Goal: Transaction & Acquisition: Obtain resource

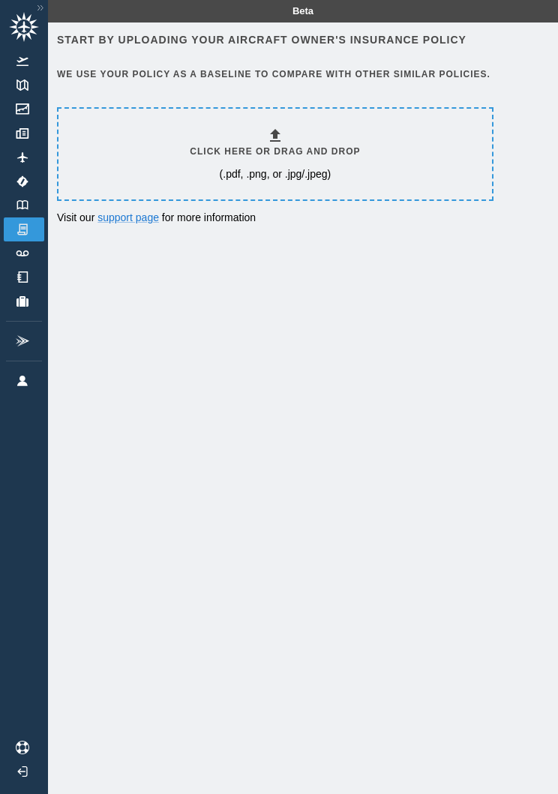
click at [360, 154] on h6 "Click here or drag and drop" at bounding box center [275, 152] width 170 height 14
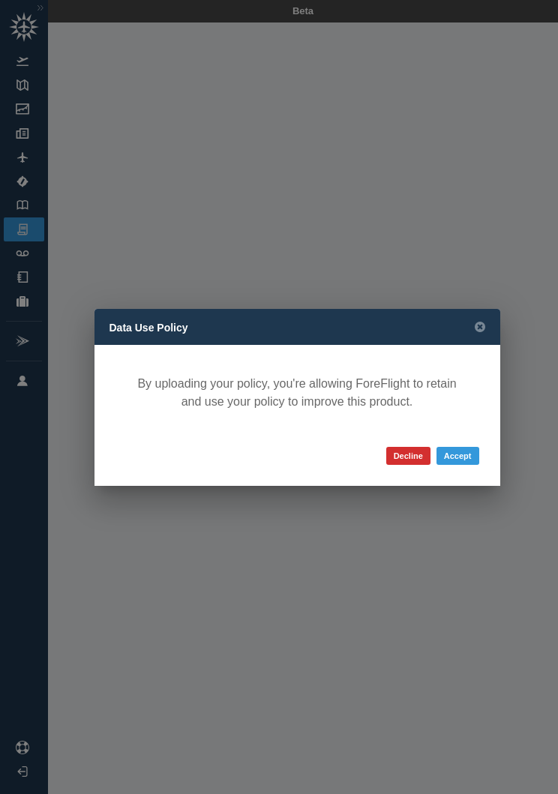
click at [468, 464] on button "Accept" at bounding box center [457, 456] width 43 height 18
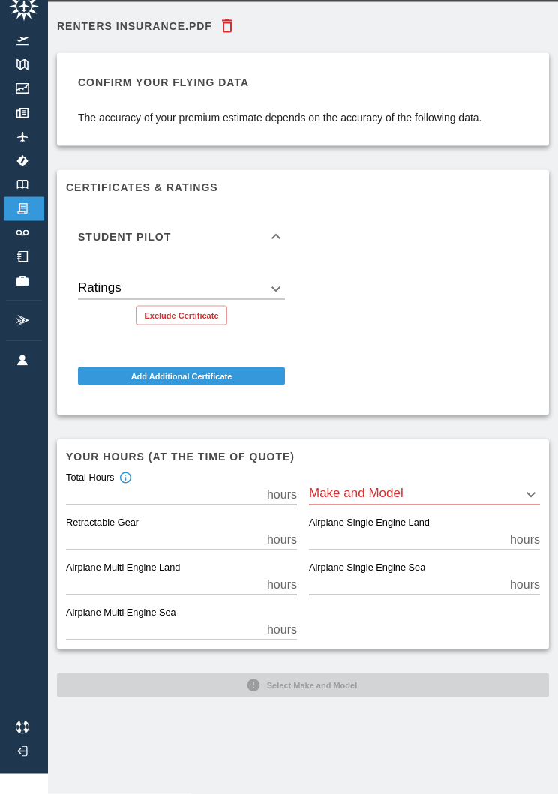
scroll to position [22, 0]
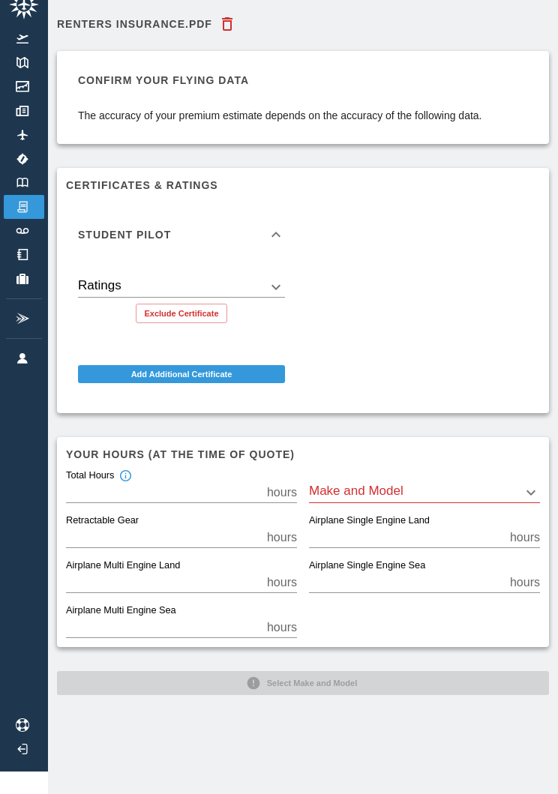
click at [453, 486] on body "Beta Renters Insurance.pdf Confirm your flying data The accuracy of your premiu…" at bounding box center [279, 375] width 558 height 794
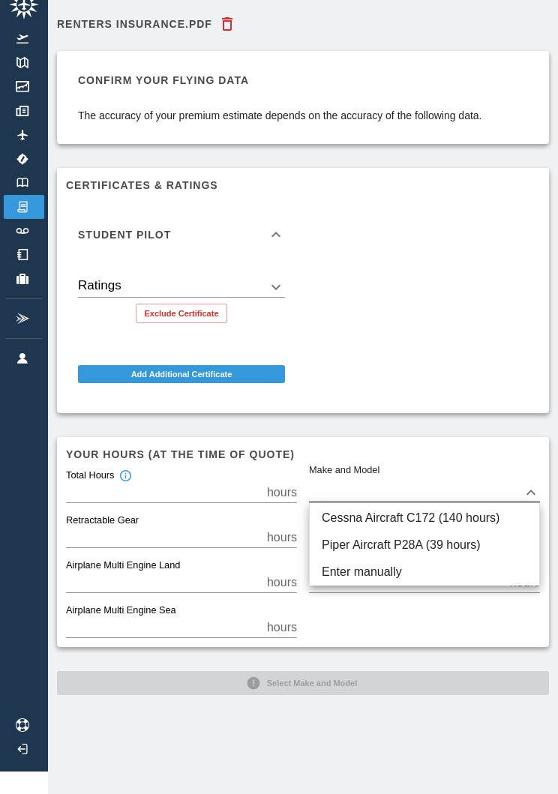
click at [471, 510] on li "Cessna Aircraft C172 (140 hours)" at bounding box center [423, 517] width 229 height 27
type input "****"
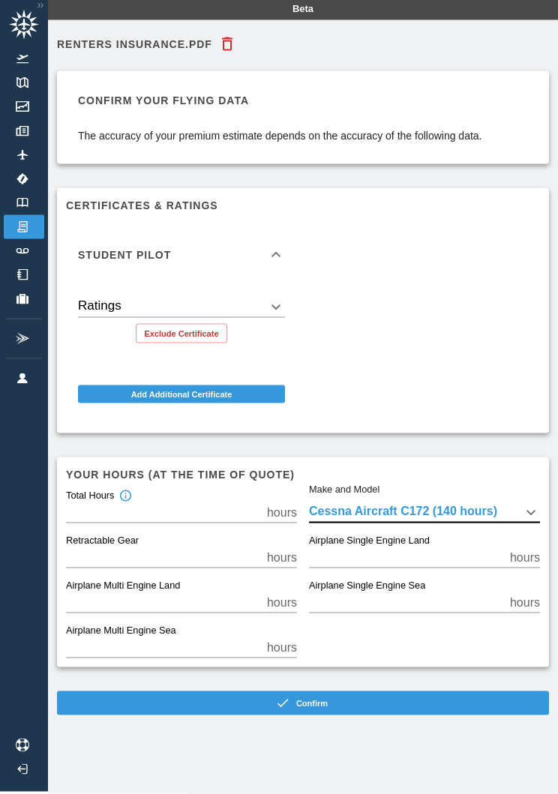
scroll to position [3, 0]
click at [375, 698] on button "Confirm" at bounding box center [303, 702] width 492 height 24
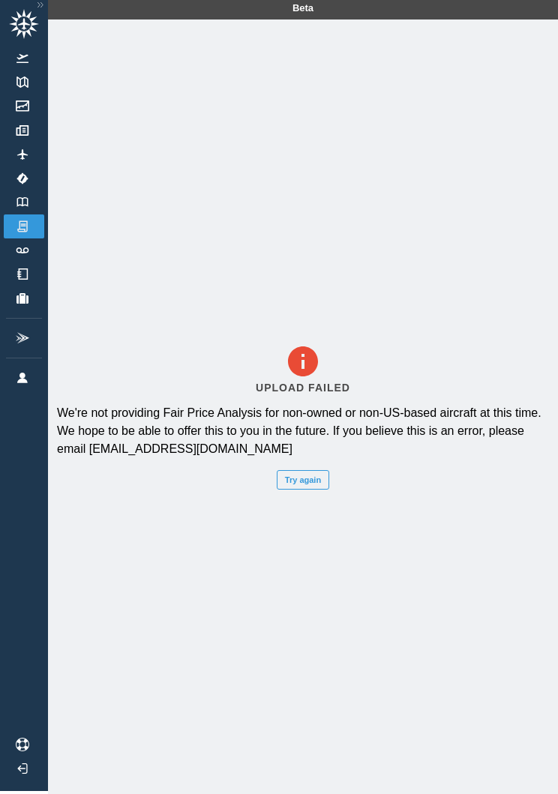
click at [305, 489] on button "Try again" at bounding box center [303, 479] width 52 height 19
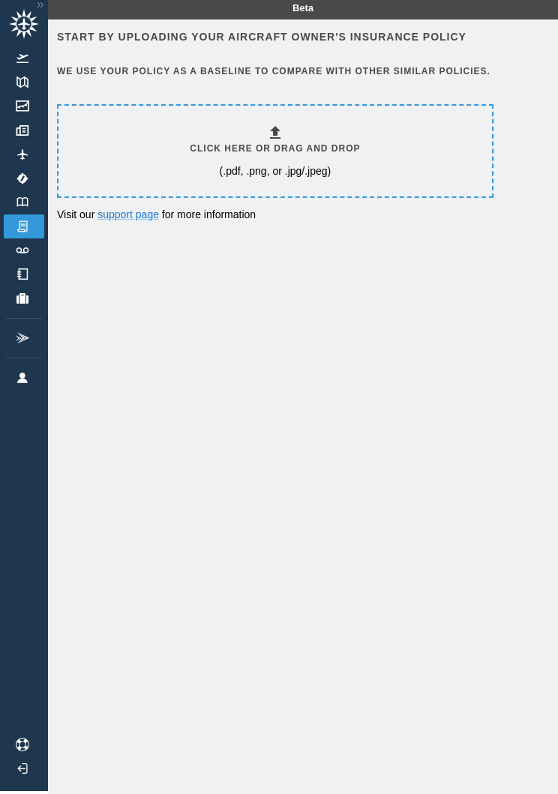
click at [14, 199] on img at bounding box center [22, 202] width 16 height 10
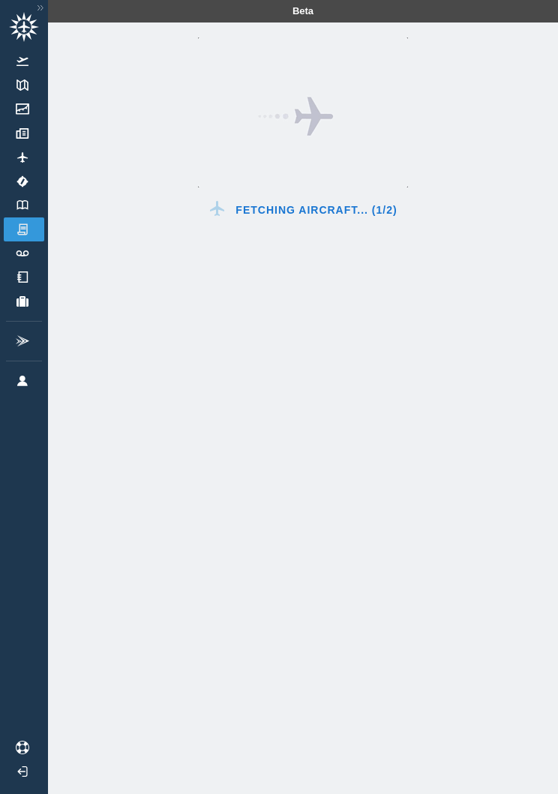
scroll to position [3, 0]
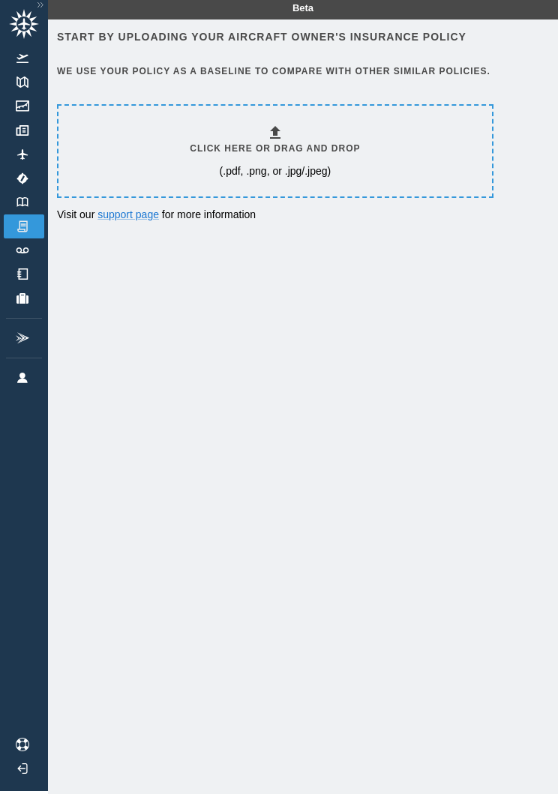
click at [22, 179] on img at bounding box center [22, 178] width 16 height 12
